Goal: Transaction & Acquisition: Purchase product/service

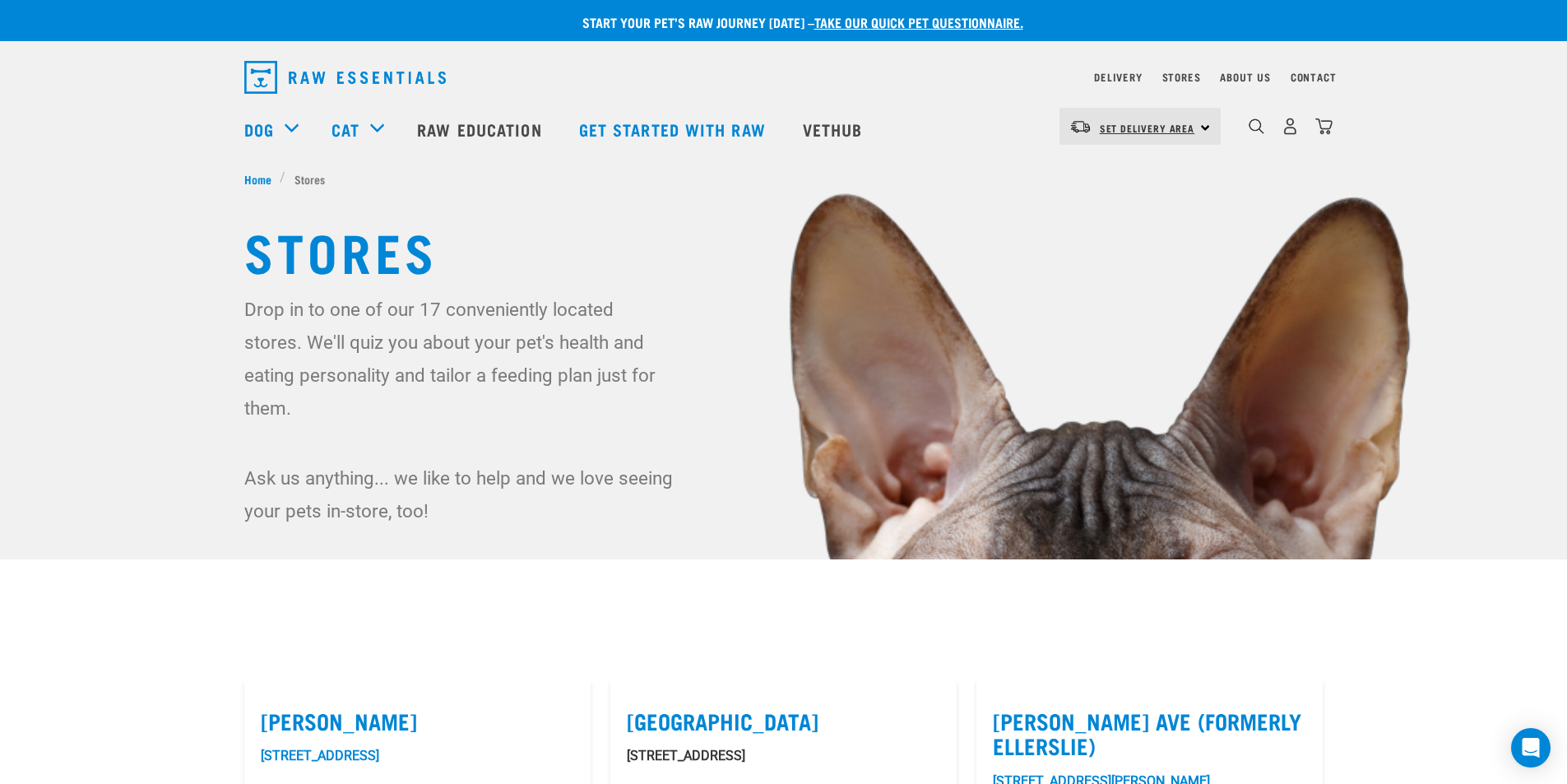
click at [1192, 127] on span "Set Delivery Area" at bounding box center [1148, 128] width 96 height 6
click at [1087, 178] on link "[GEOGRAPHIC_DATA]" at bounding box center [1138, 173] width 158 height 36
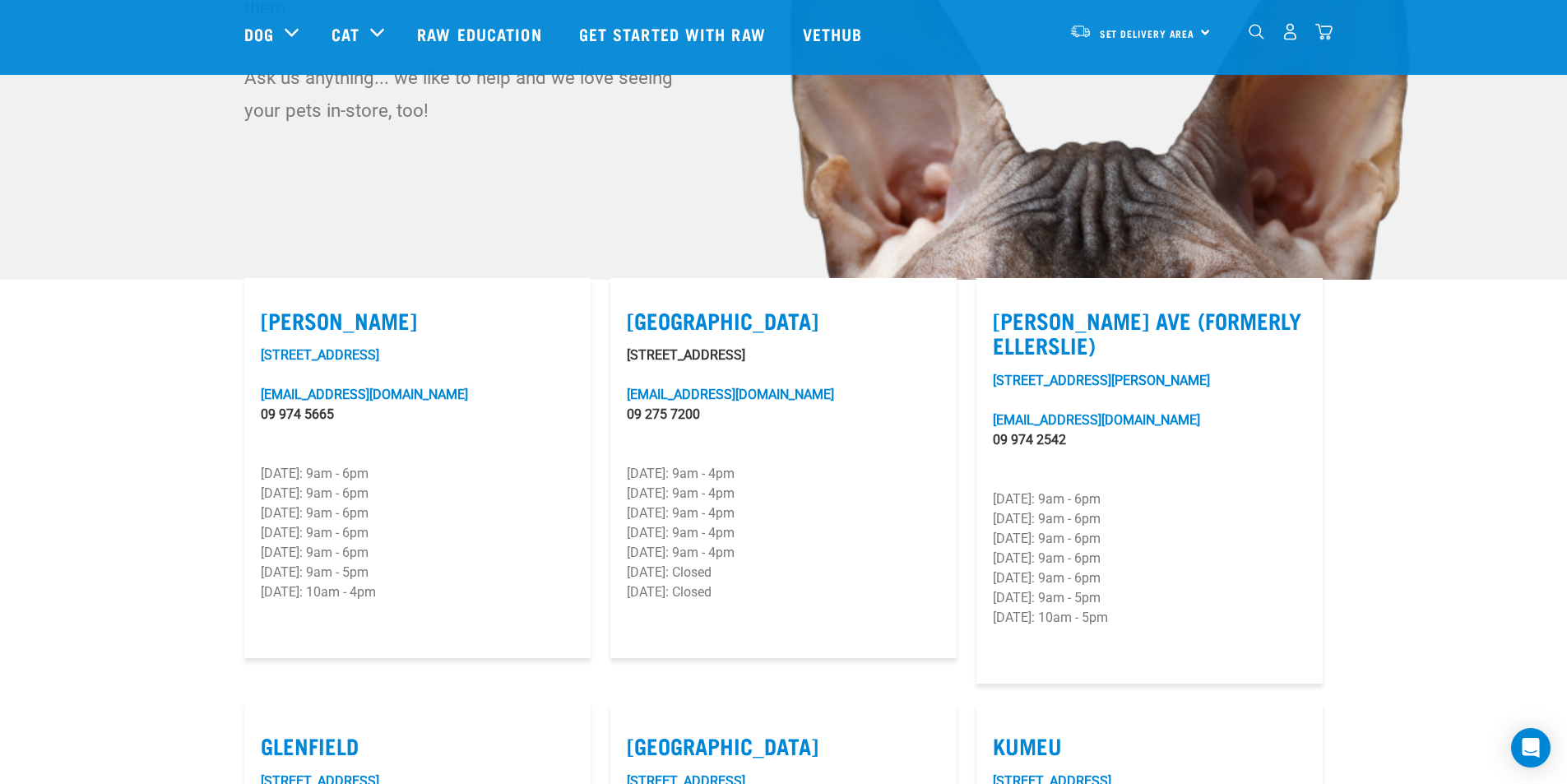
scroll to position [373, 0]
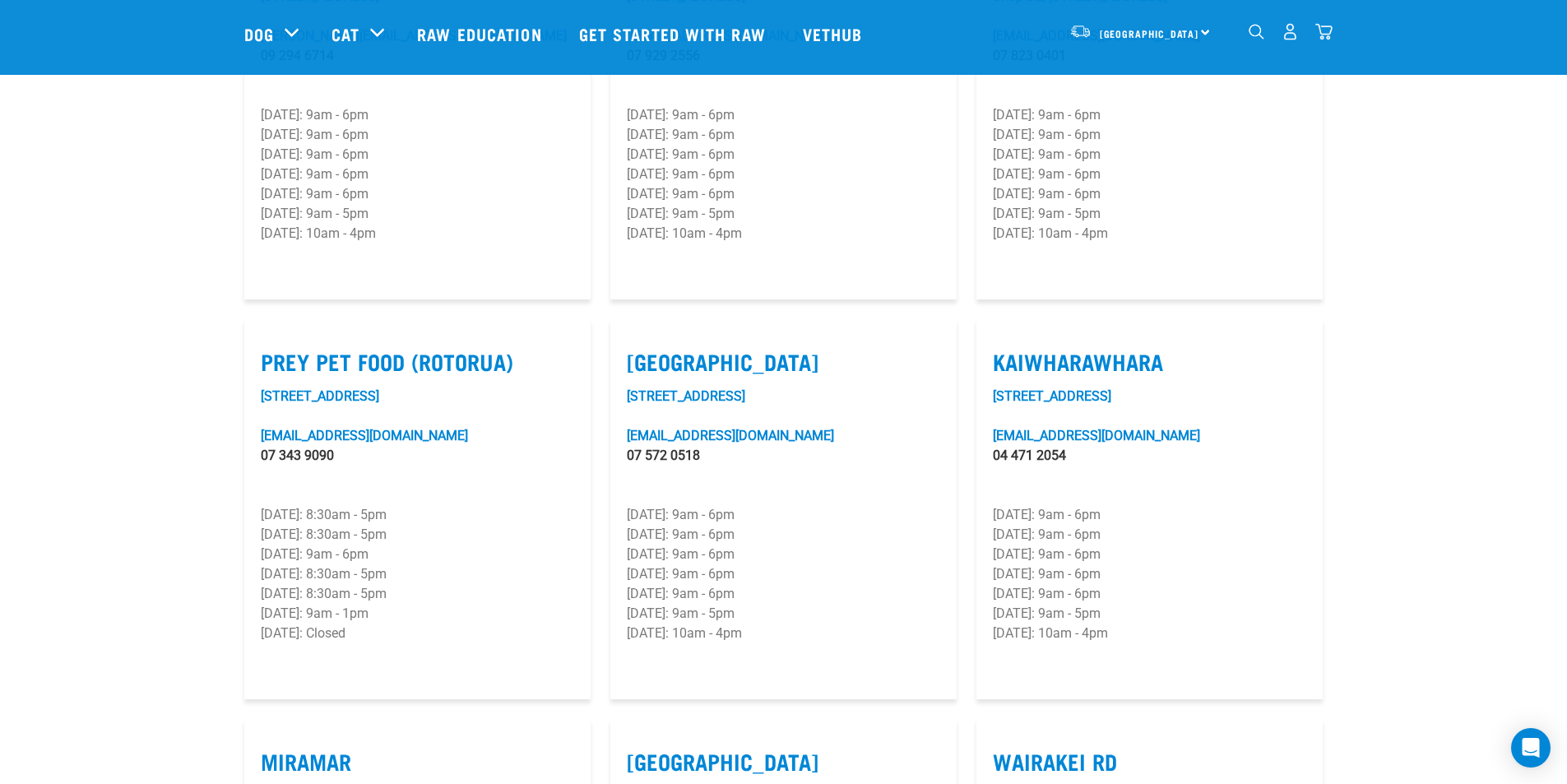
scroll to position [1782, 0]
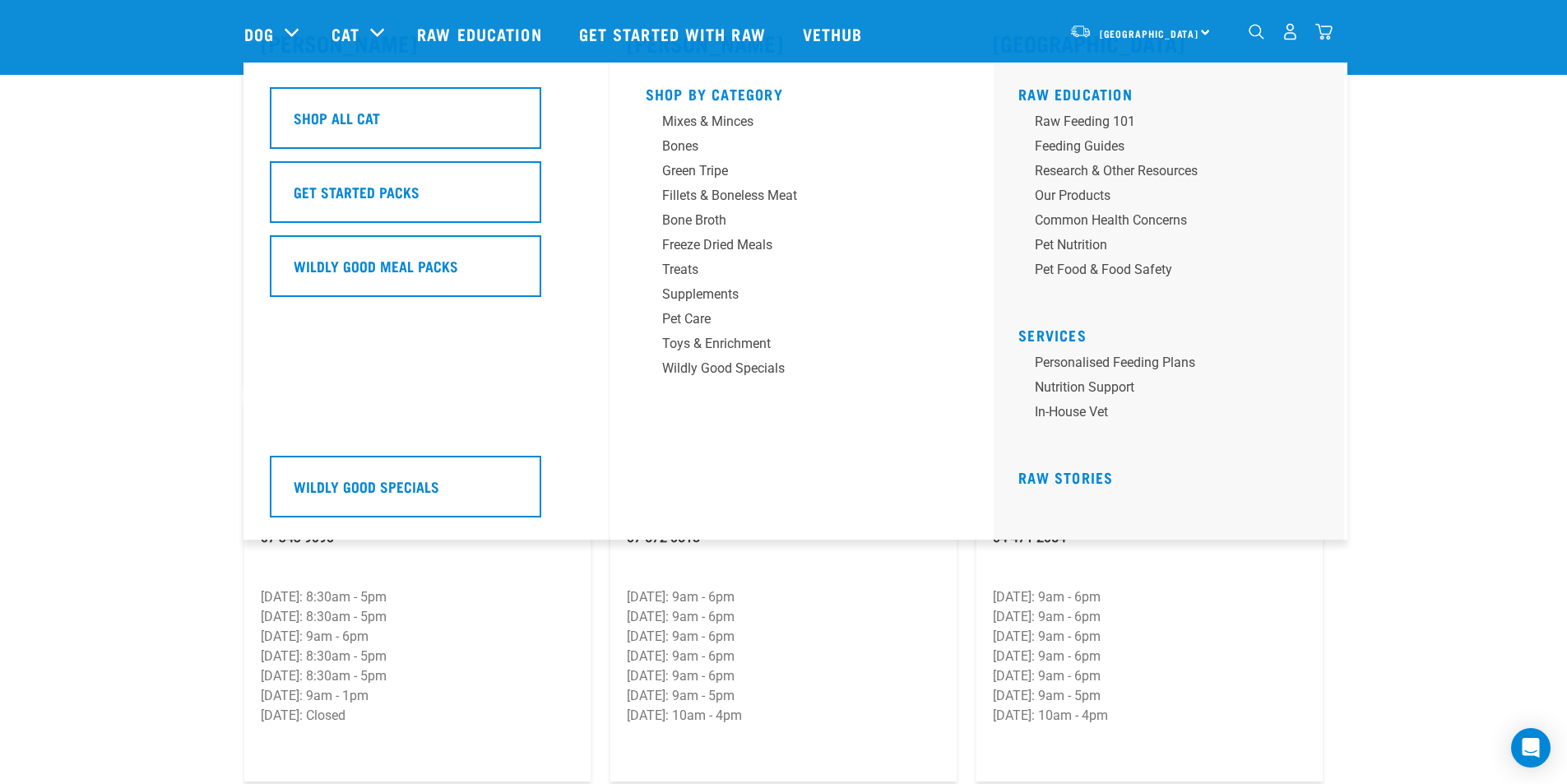
click at [375, 22] on div "Cat" at bounding box center [366, 34] width 69 height 66
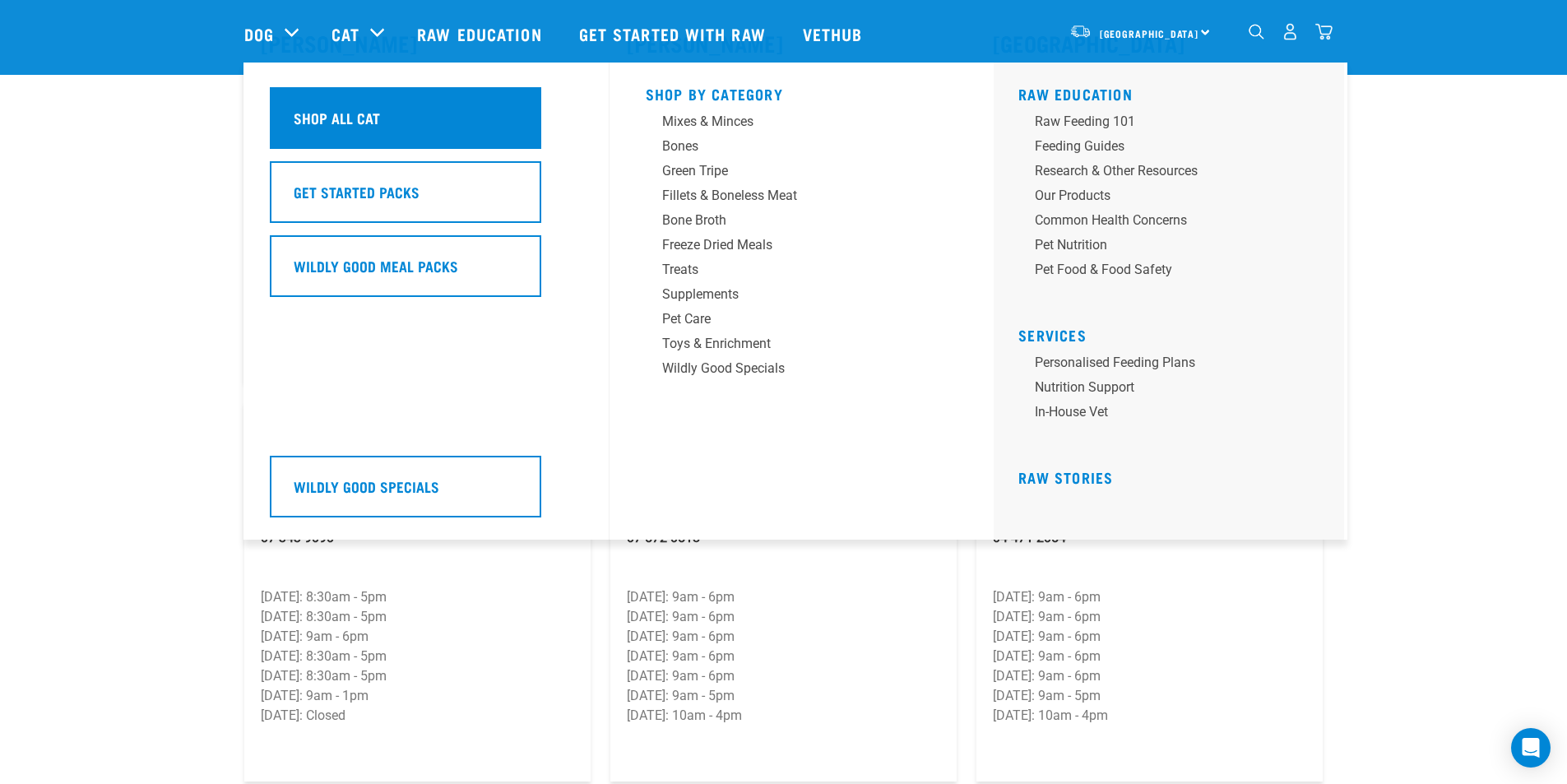
click at [367, 125] on h5 "Shop All Cat" at bounding box center [337, 117] width 86 height 21
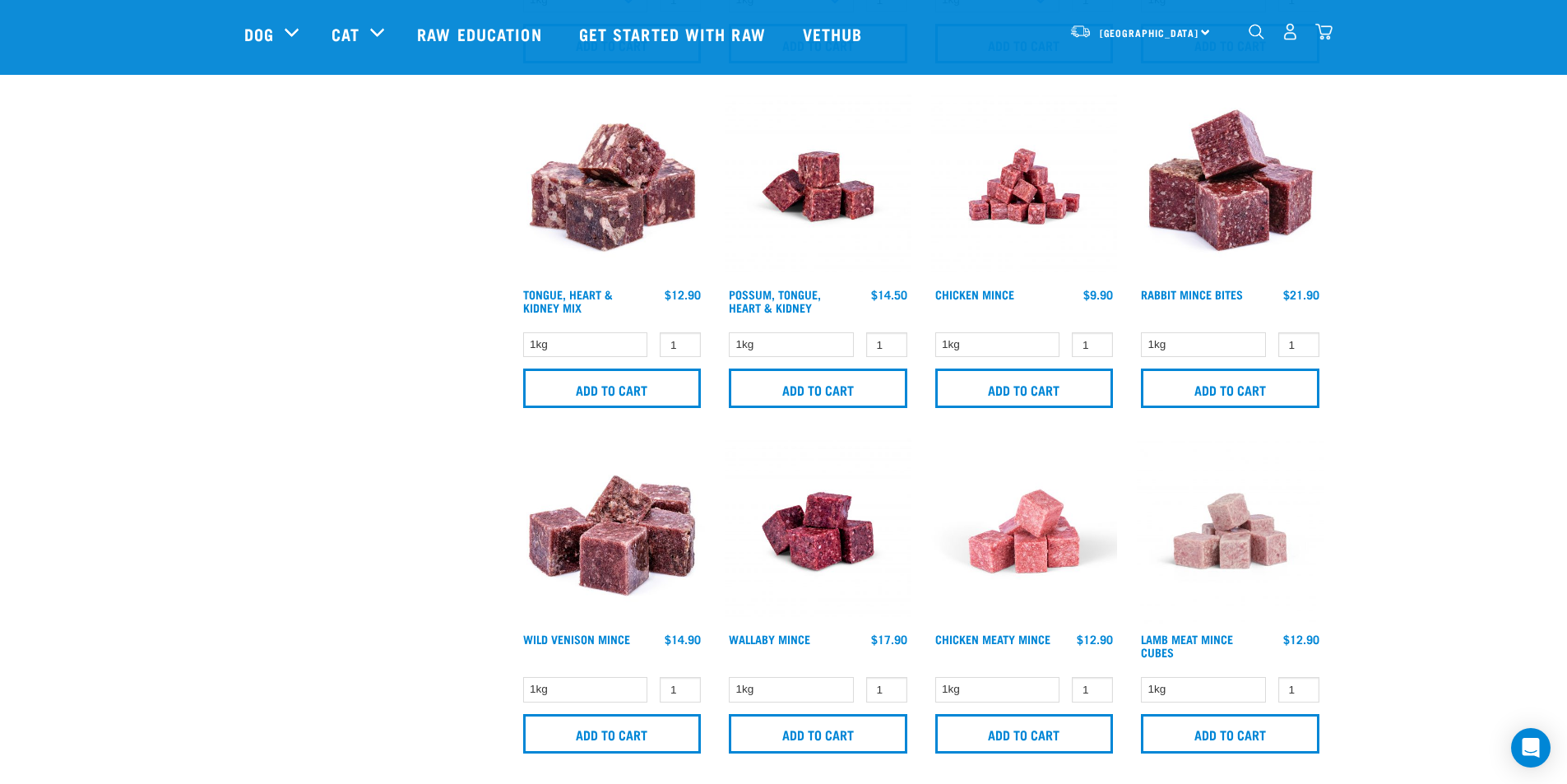
scroll to position [1075, 0]
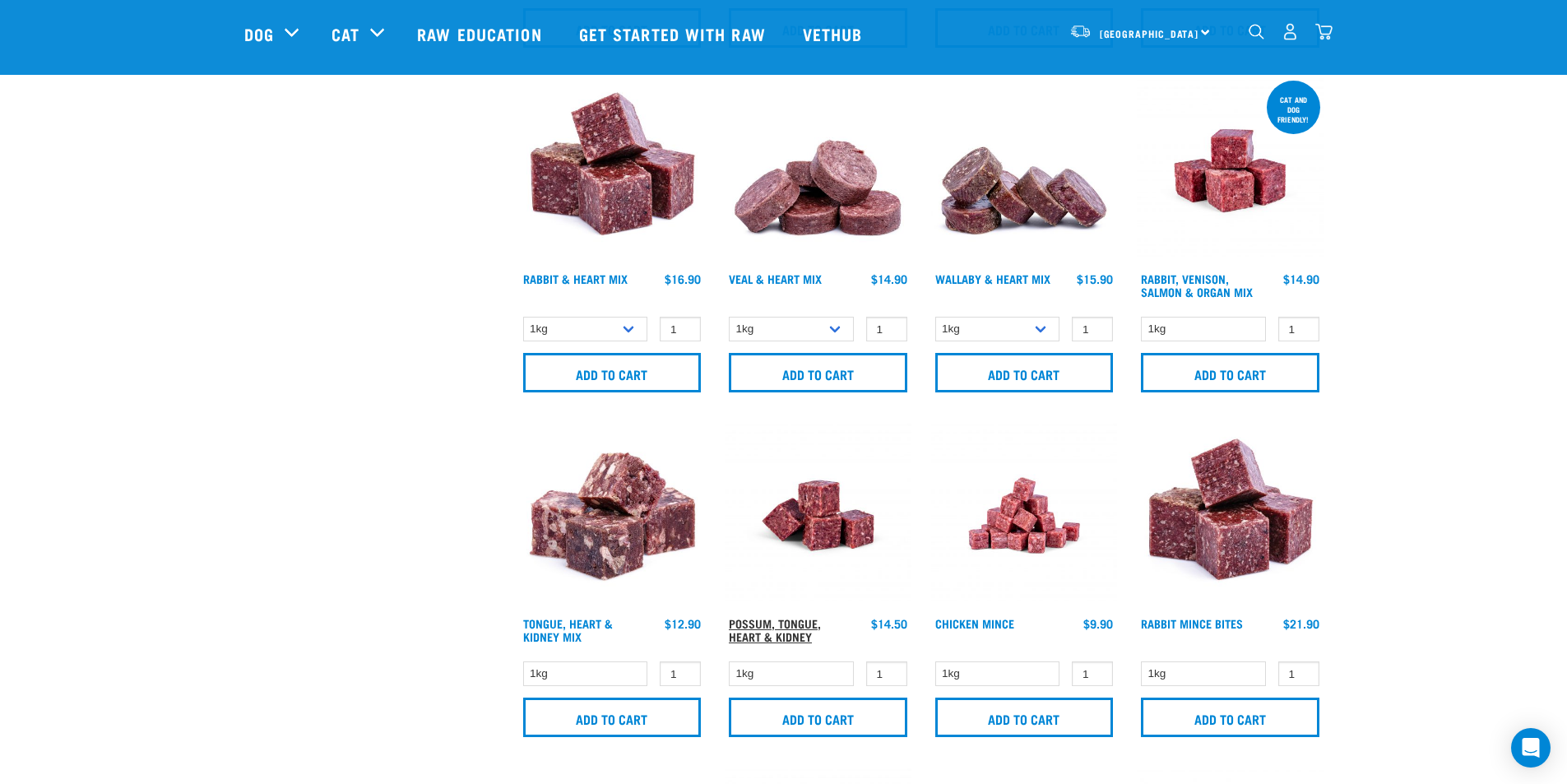
click at [794, 632] on link "Possum, Tongue, Heart & Kidney" at bounding box center [775, 629] width 92 height 19
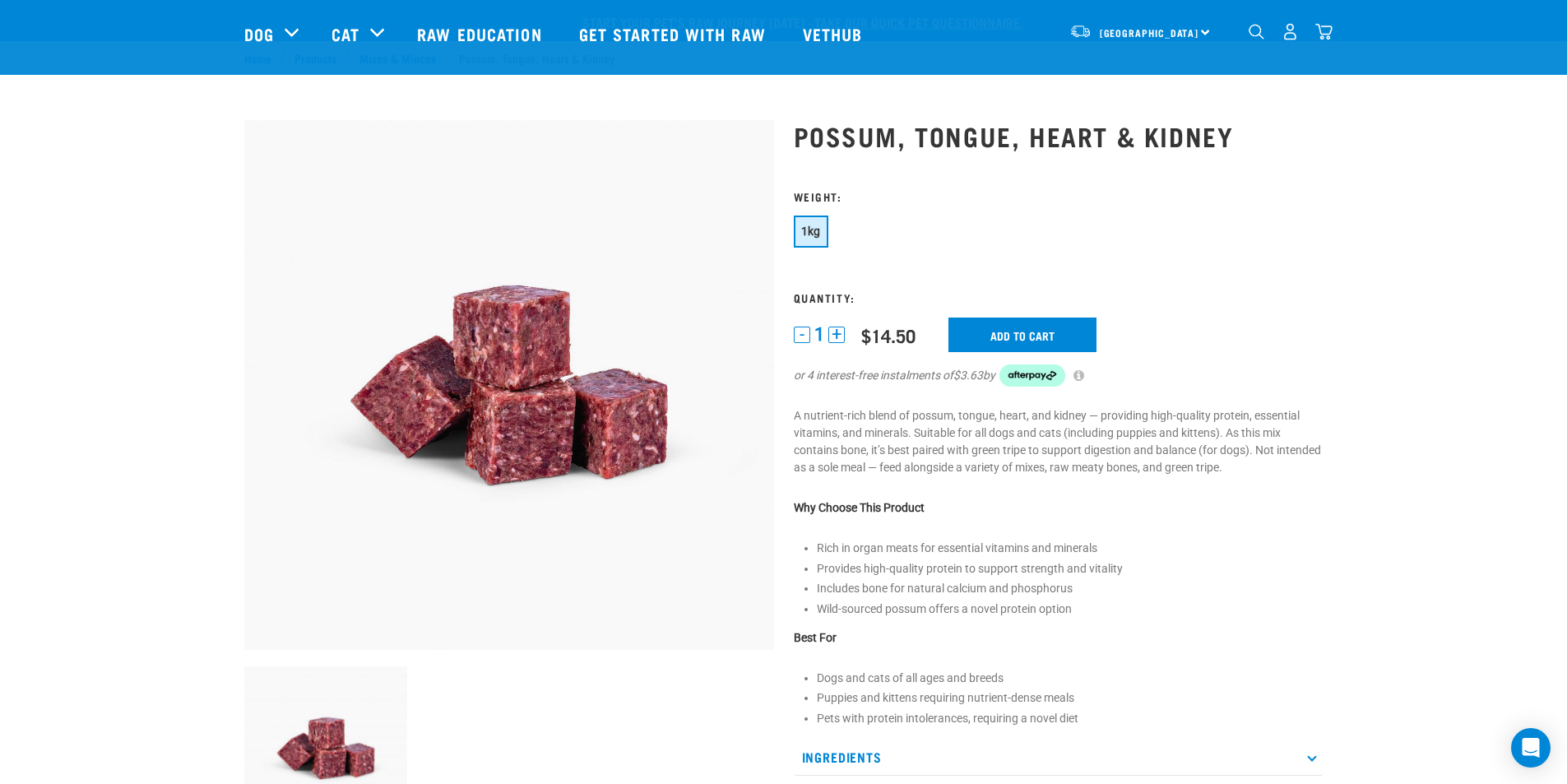
scroll to position [187, 0]
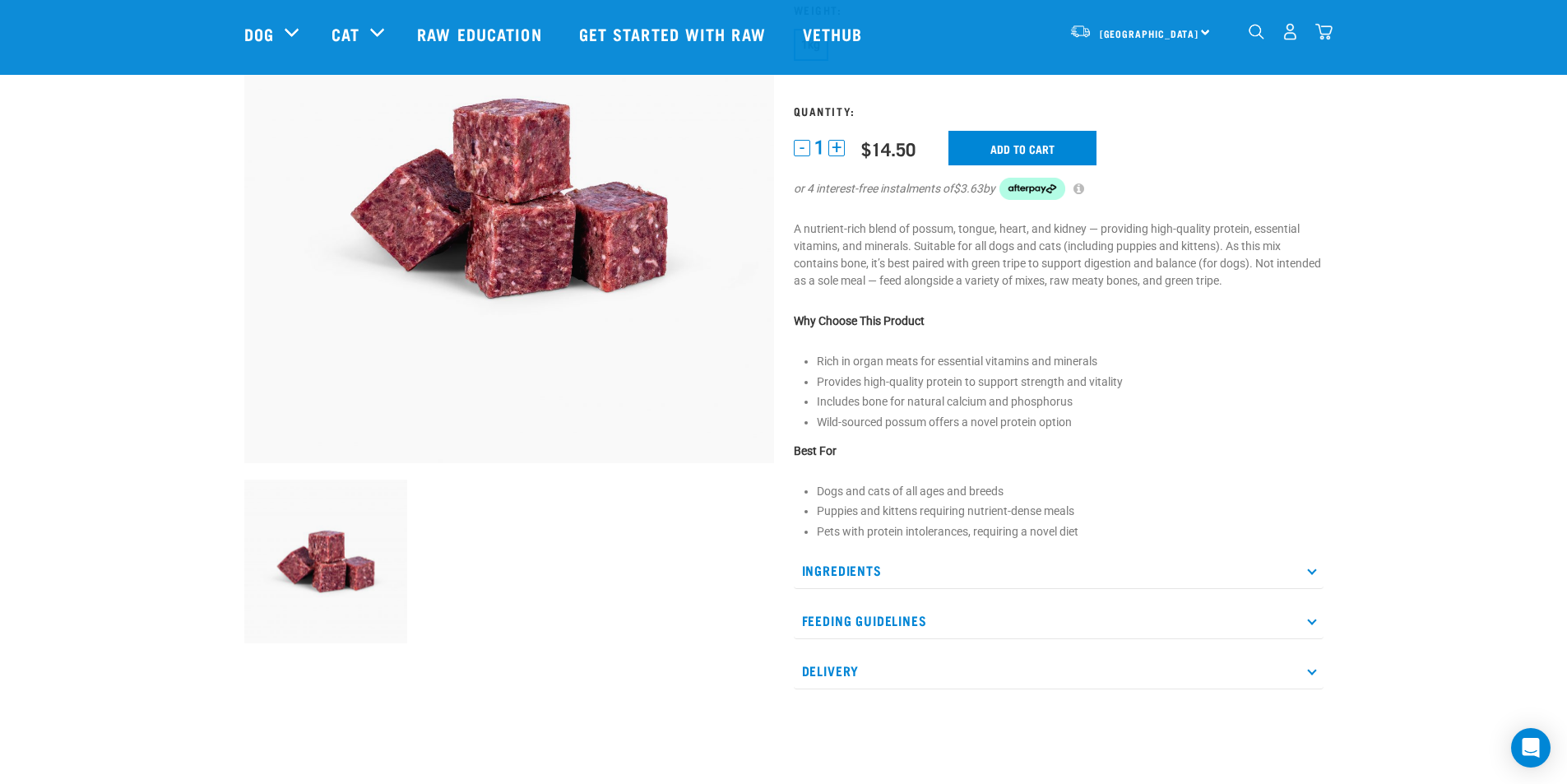
click at [892, 574] on p "Ingredients" at bounding box center [1058, 569] width 530 height 37
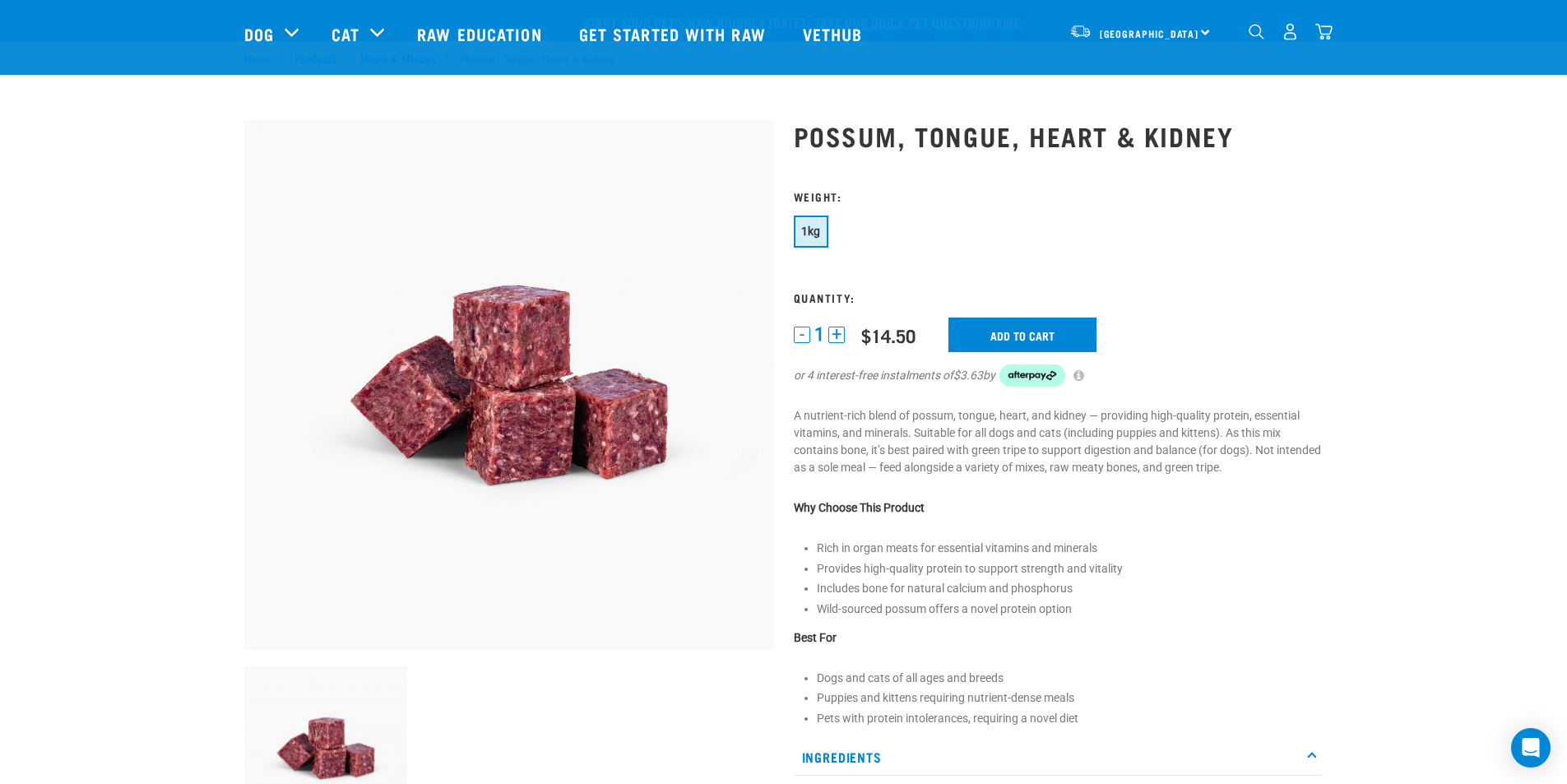
scroll to position [93, 0]
